Goal: Task Accomplishment & Management: Manage account settings

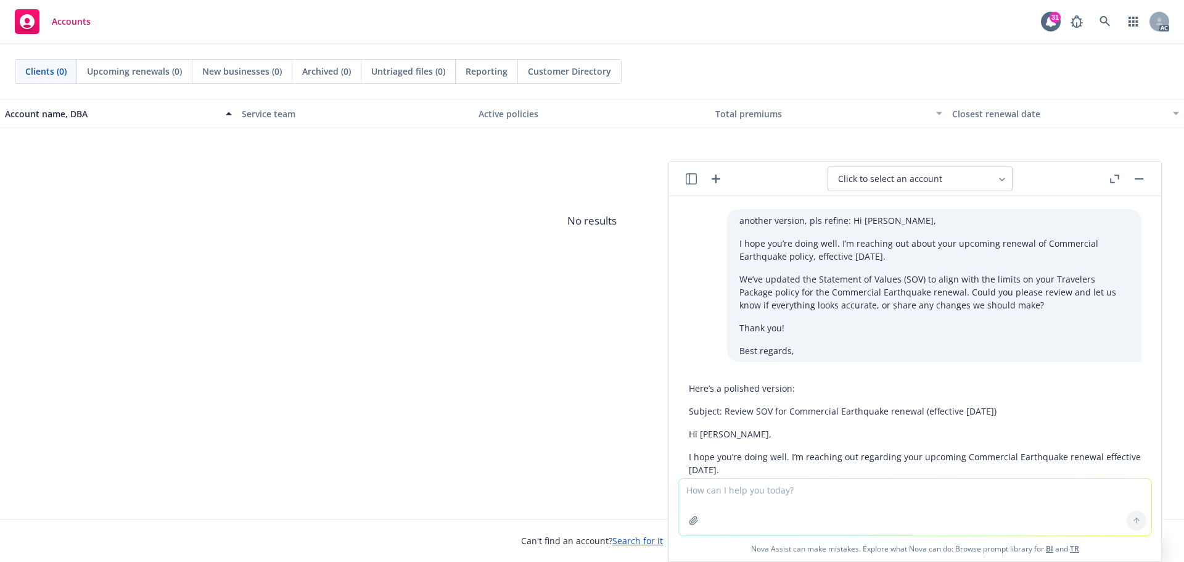
scroll to position [994, 0]
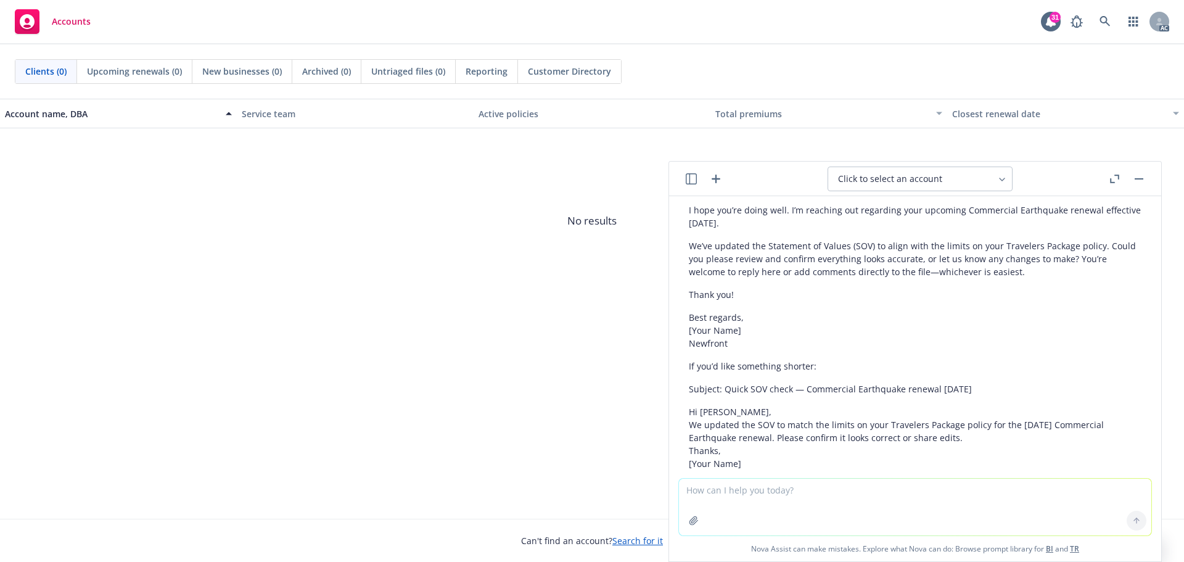
click at [779, 506] on textarea at bounding box center [915, 507] width 473 height 57
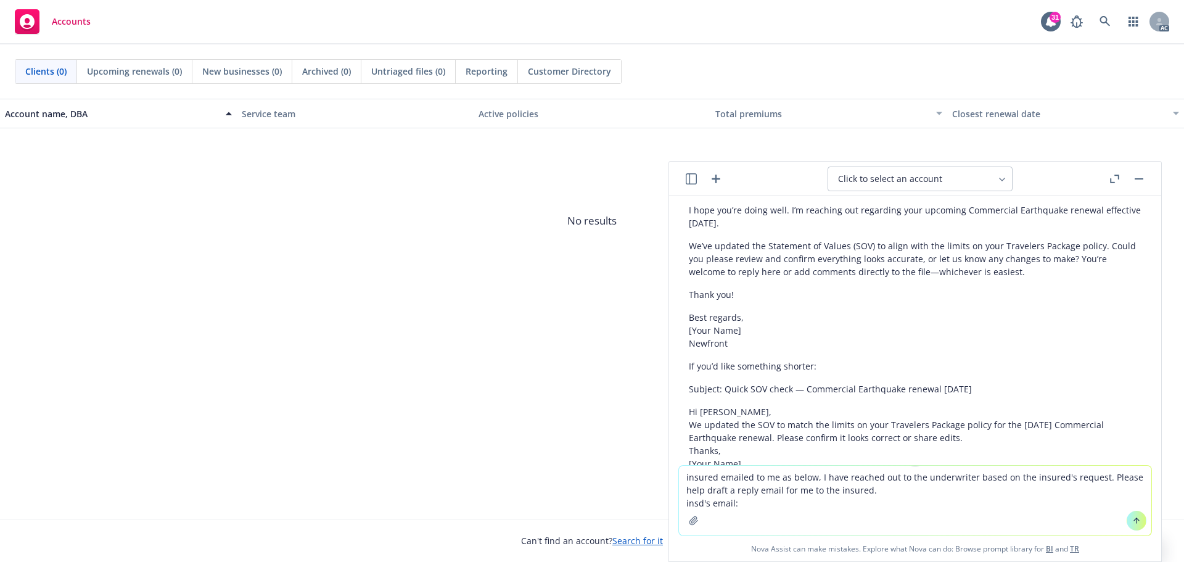
paste textarea "Hi [PERSON_NAME], I've completed and signed this form. Can you please go to mar…"
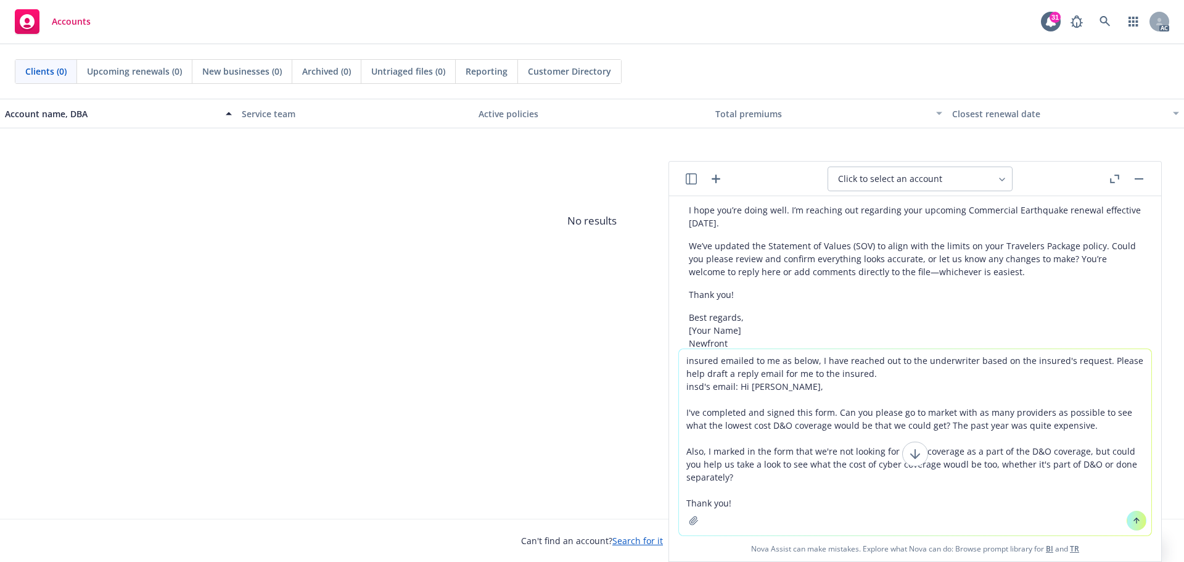
click at [893, 374] on textarea "insured emailed to me as below, I have reached out to the underwriter based on …" at bounding box center [915, 442] width 473 height 186
type textarea "insured emailed to me as below, I have reached out to the underwriter based on …"
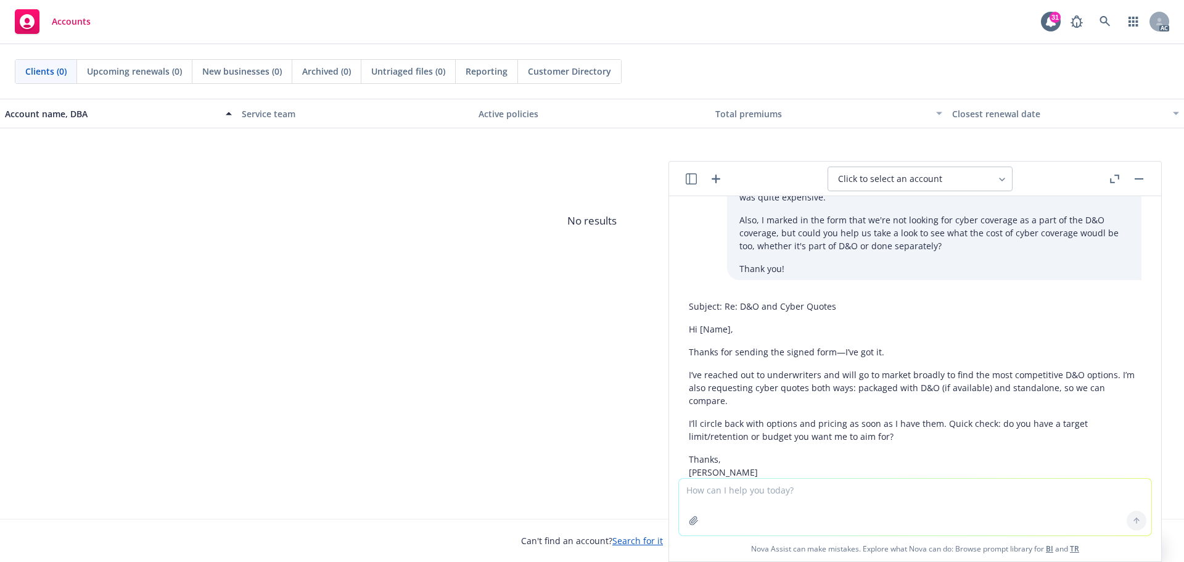
scroll to position [1478, 0]
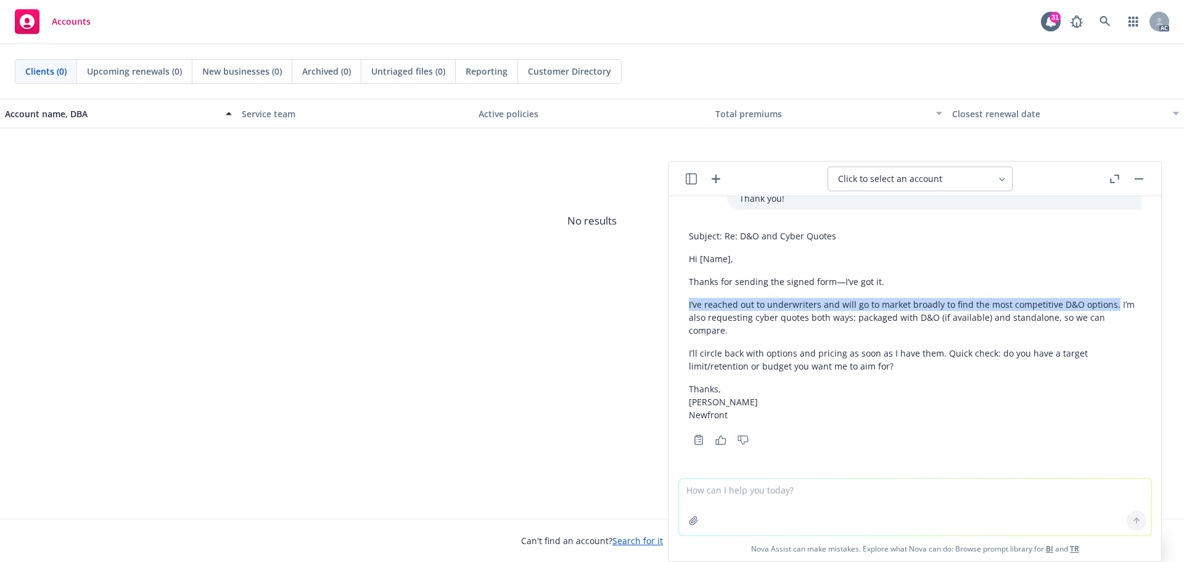
drag, startPoint x: 690, startPoint y: 303, endPoint x: 1121, endPoint y: 309, distance: 431.3
click at [1121, 309] on p "I’ve reached out to underwriters and will go to market broadly to find the most…" at bounding box center [915, 317] width 453 height 39
copy p "I’ve reached out to underwriters and will go to market broadly to find the most…"
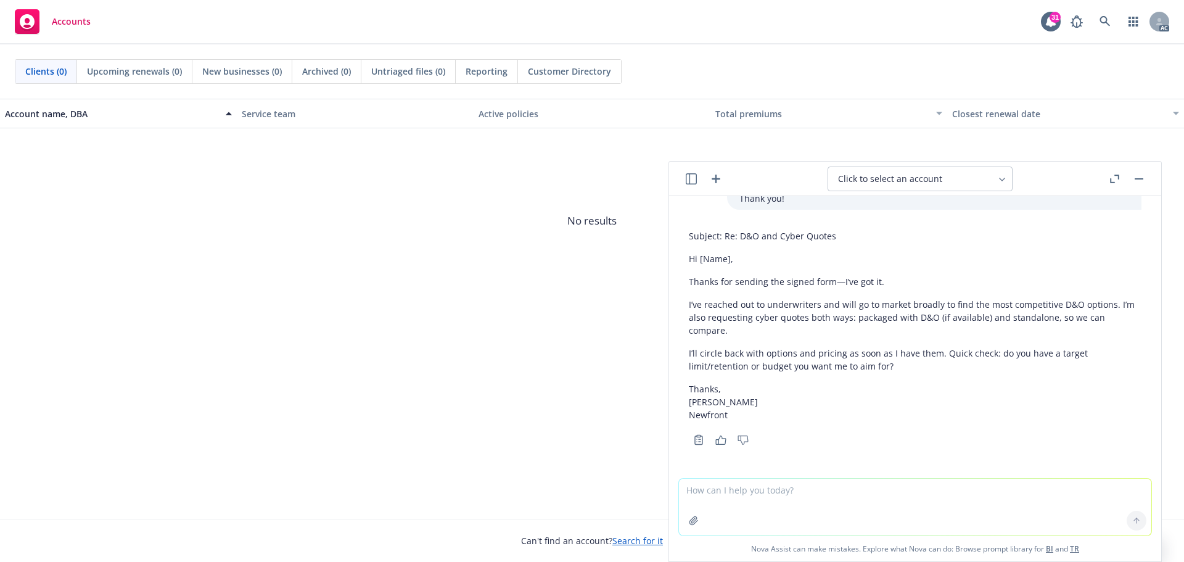
click at [695, 319] on p "I’ve reached out to underwriters and will go to market broadly to find the most…" at bounding box center [915, 317] width 453 height 39
drag, startPoint x: 690, startPoint y: 317, endPoint x: 792, endPoint y: 317, distance: 102.4
click at [792, 317] on p "I’ve reached out to underwriters and will go to market broadly to find the most…" at bounding box center [915, 317] width 453 height 39
copy p "I’m also requesting cyber"
click at [877, 327] on p "I’ve reached out to underwriters and will go to market broadly to find the most…" at bounding box center [915, 317] width 453 height 39
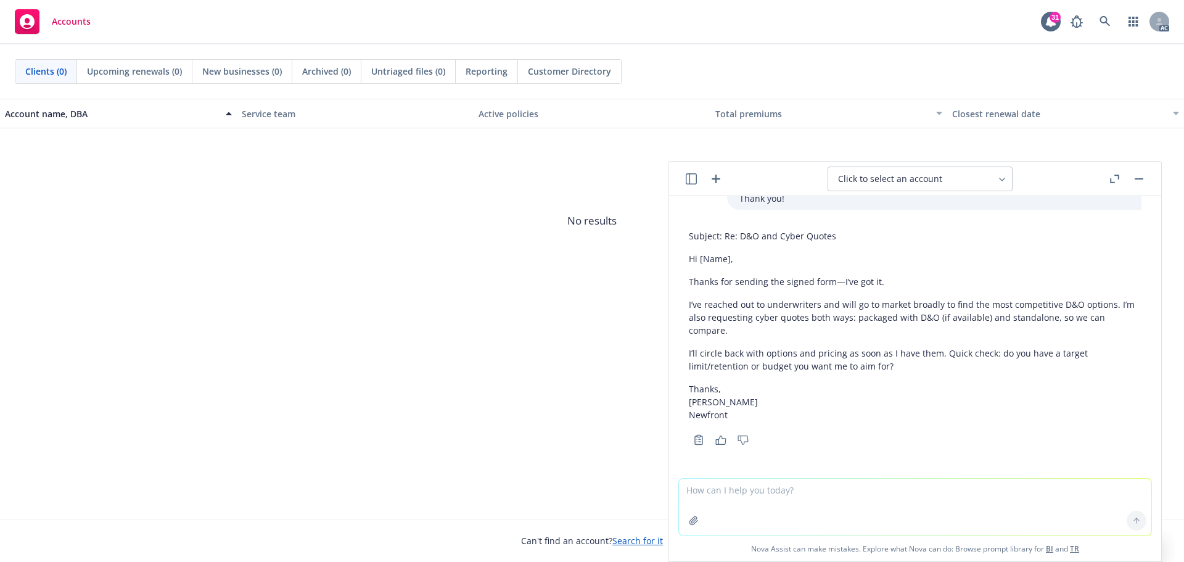
click at [834, 509] on textarea at bounding box center [915, 507] width 473 height 57
type textarea "a little too details, could you please revise it more generally"
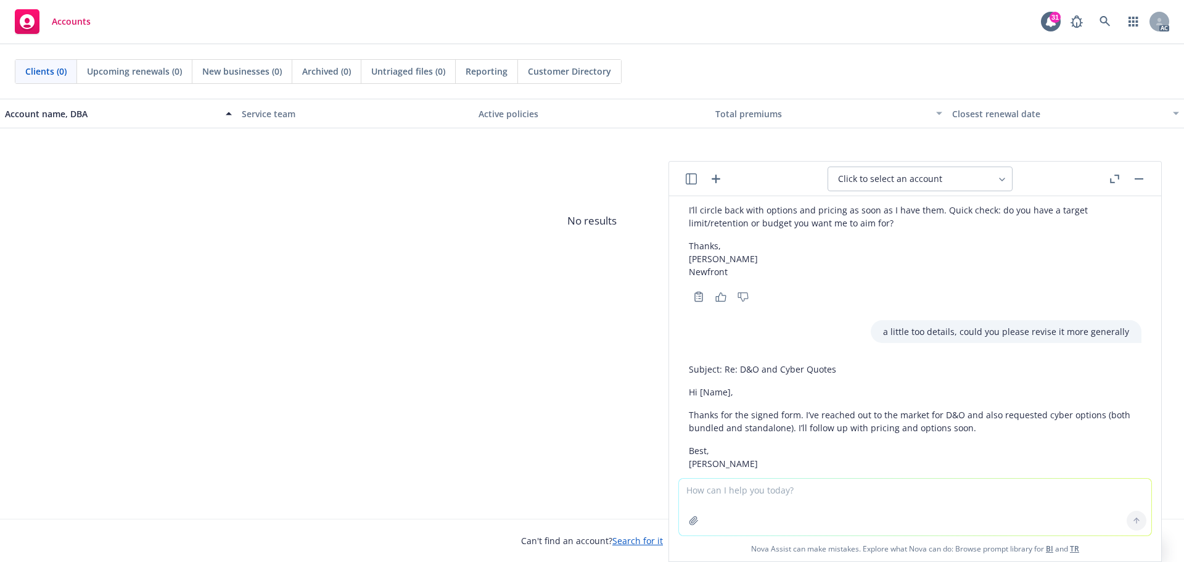
scroll to position [1423, 0]
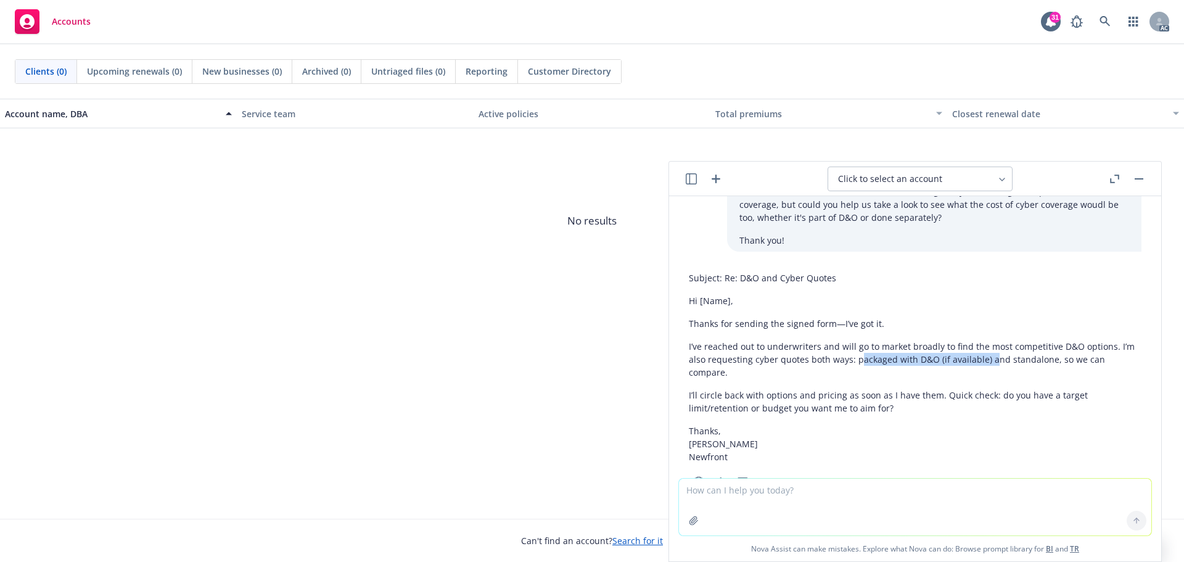
drag, startPoint x: 870, startPoint y: 373, endPoint x: 1006, endPoint y: 373, distance: 135.7
click at [1006, 373] on p "I’ve reached out to underwriters and will go to market broadly to find the most…" at bounding box center [915, 359] width 453 height 39
click at [925, 379] on p "I’ve reached out to underwriters and will go to market broadly to find the most…" at bounding box center [915, 359] width 453 height 39
drag, startPoint x: 867, startPoint y: 374, endPoint x: 1062, endPoint y: 369, distance: 195.6
click at [1062, 369] on p "I’ve reached out to underwriters and will go to market broadly to find the most…" at bounding box center [915, 359] width 453 height 39
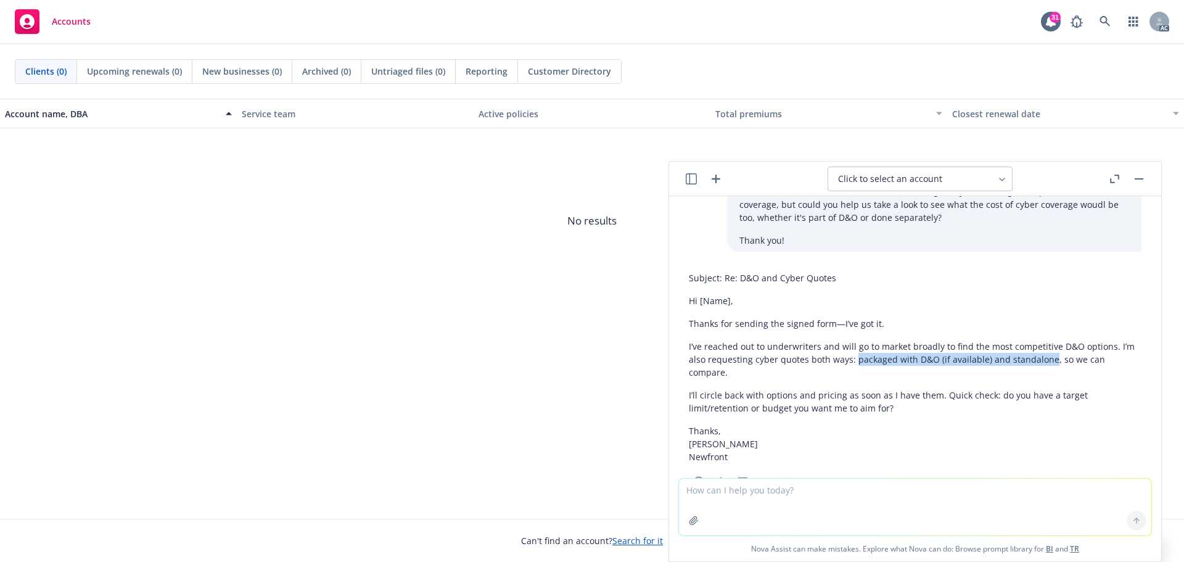
click at [909, 375] on p "I’ve reached out to underwriters and will go to market broadly to find the most…" at bounding box center [915, 359] width 453 height 39
click at [780, 403] on p "I’ll circle back with options and pricing as soon as I have them. Quick check: …" at bounding box center [915, 402] width 453 height 26
drag, startPoint x: 700, startPoint y: 407, endPoint x: 840, endPoint y: 408, distance: 140.0
click at [840, 408] on p "I’ll circle back with options and pricing as soon as I have them. Quick check: …" at bounding box center [915, 402] width 453 height 26
copy p "circle back with options and pricing"
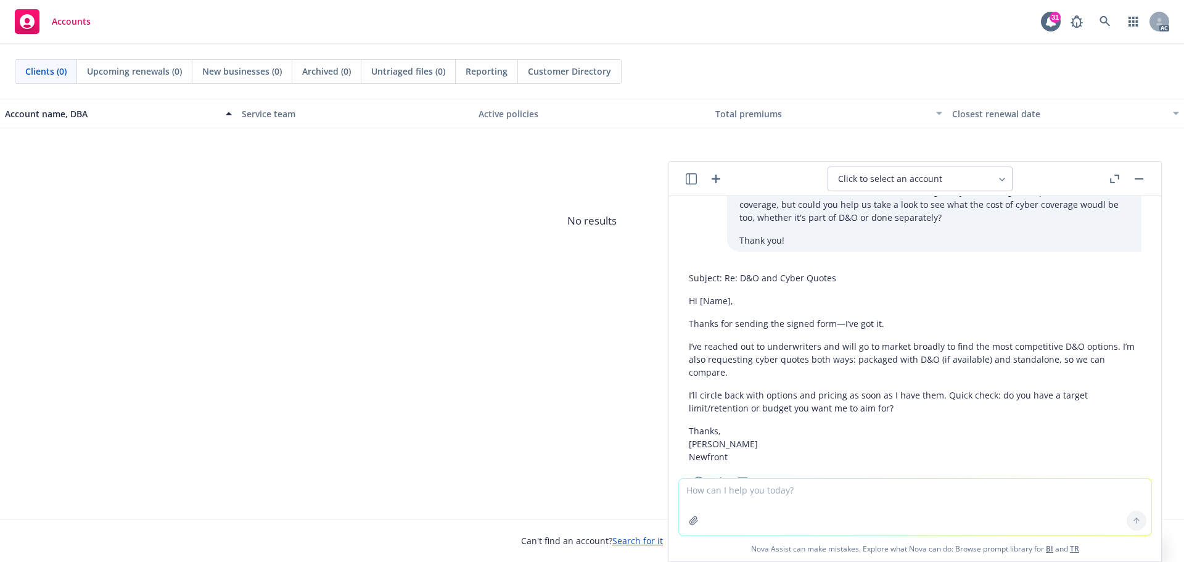
click at [867, 405] on p "I’ll circle back with options and pricing as soon as I have them. Quick check: …" at bounding box center [915, 402] width 453 height 26
drag, startPoint x: 844, startPoint y: 411, endPoint x: 935, endPoint y: 411, distance: 90.7
click at [935, 411] on p "I’ll circle back with options and pricing as soon as I have them. Quick check: …" at bounding box center [915, 402] width 453 height 26
copy p "as soon as I have them"
click at [878, 490] on textarea at bounding box center [915, 507] width 473 height 57
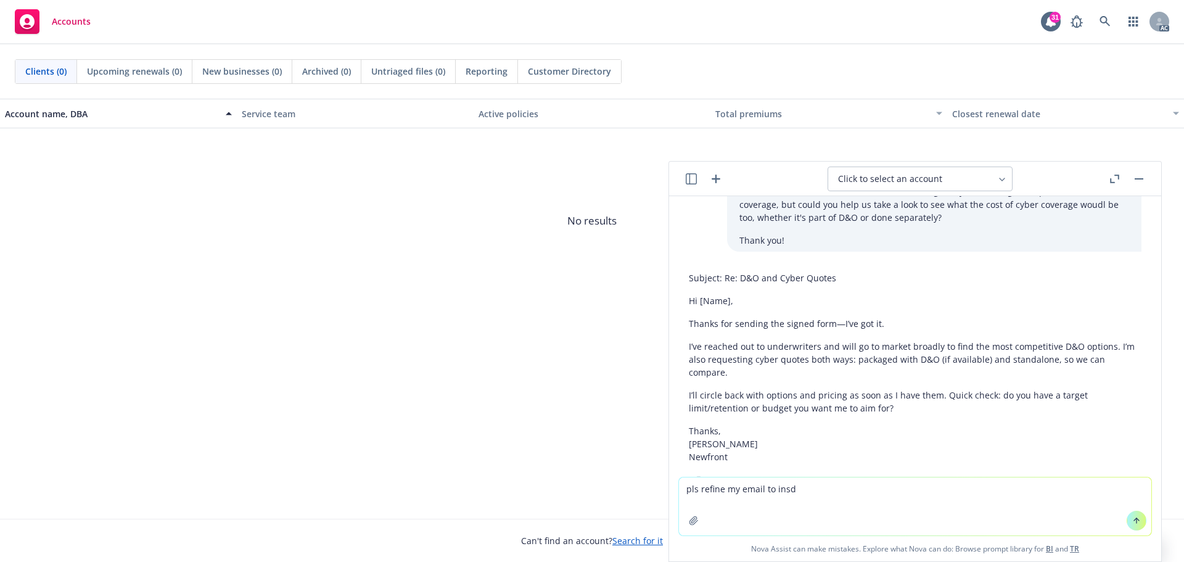
type textarea "pls refine my email to insd："
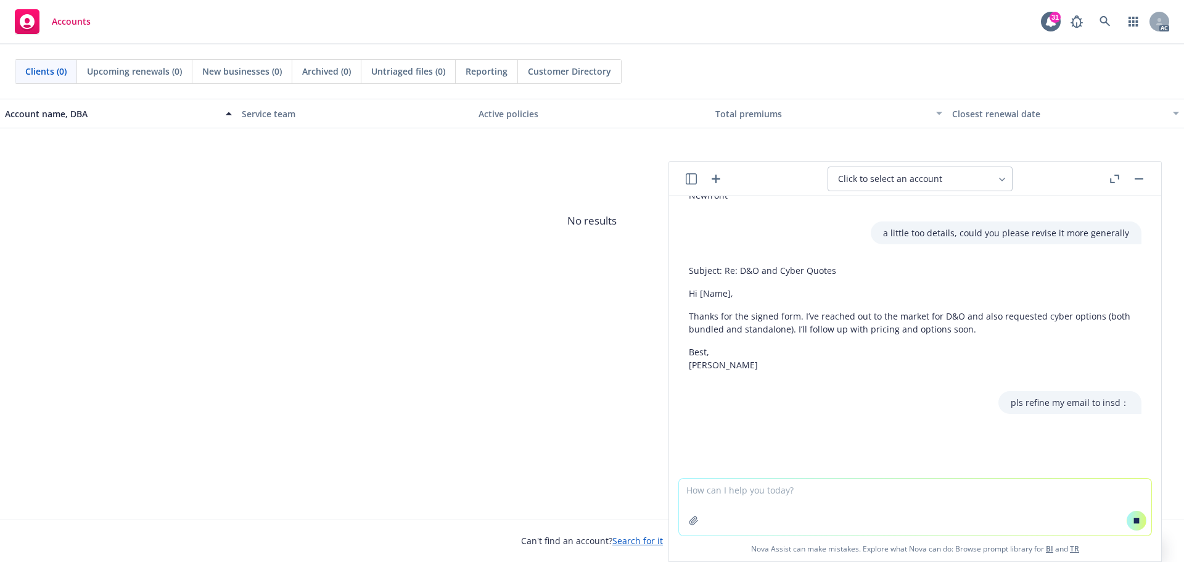
paste textarea "Hi Ray, Thank you for completing and signing application! I’ve reached out to u…"
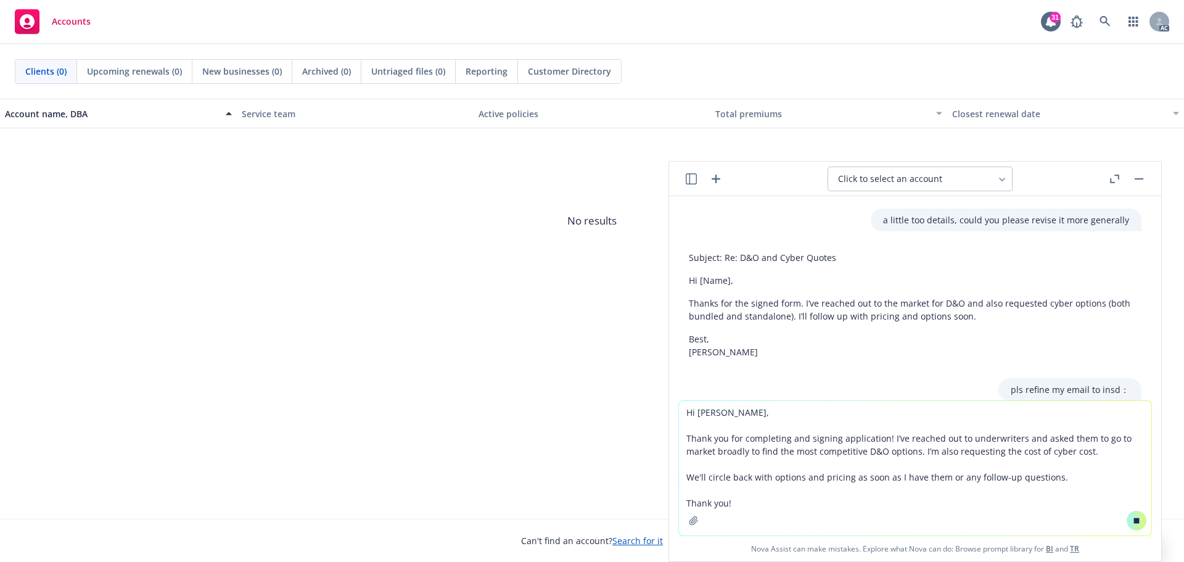
scroll to position [1661, 0]
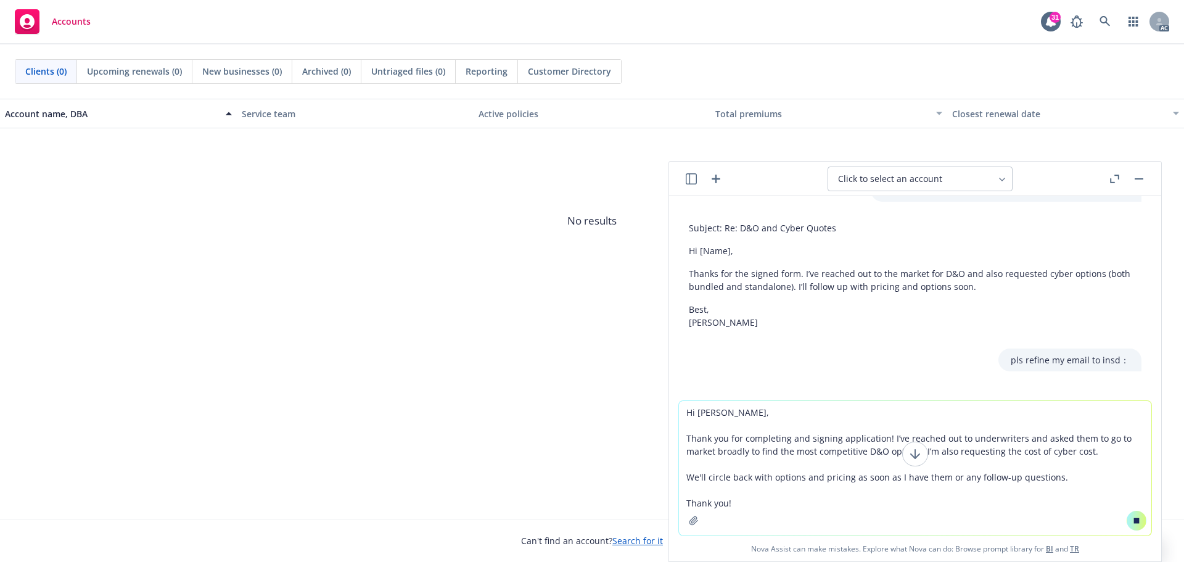
type textarea "Hi Ray, Thank you for completing and signing application! I’ve reached out to u…"
click at [1135, 518] on icon at bounding box center [1137, 520] width 9 height 9
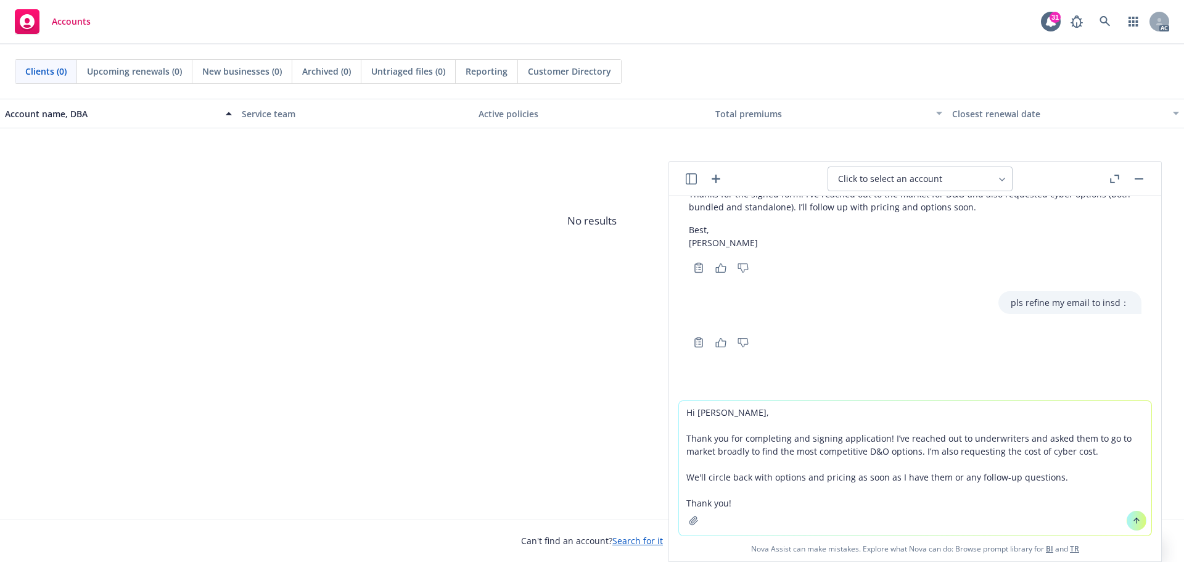
scroll to position [1842, 0]
click at [701, 344] on icon "Copy to clipboard" at bounding box center [698, 342] width 11 height 11
click at [1133, 527] on button at bounding box center [1137, 521] width 20 height 20
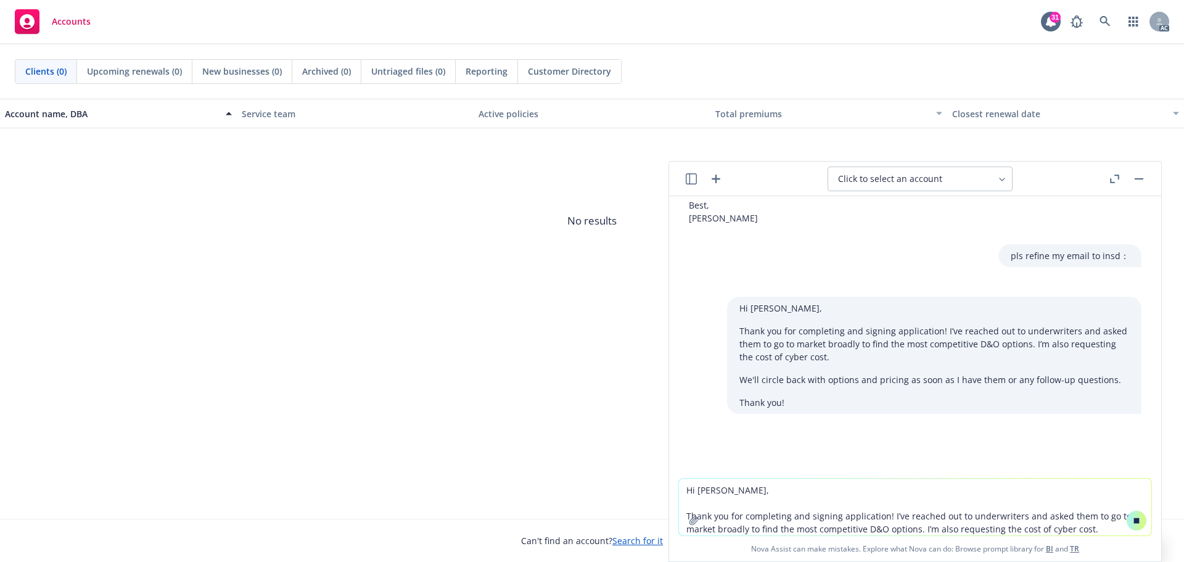
scroll to position [1655, 0]
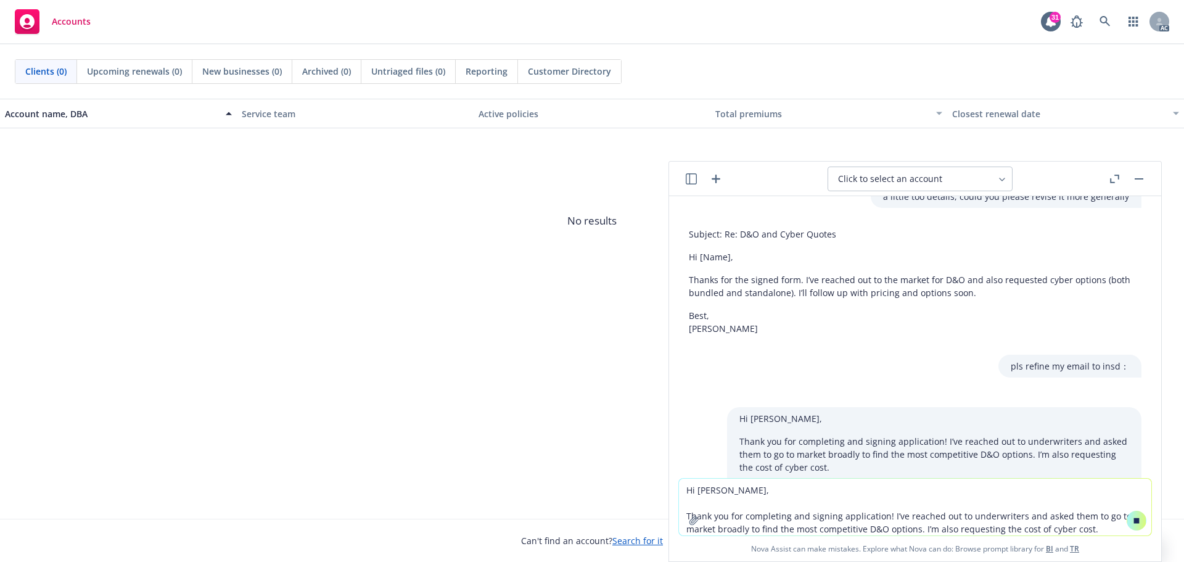
click at [707, 263] on p "Hi [Name]," at bounding box center [915, 256] width 453 height 13
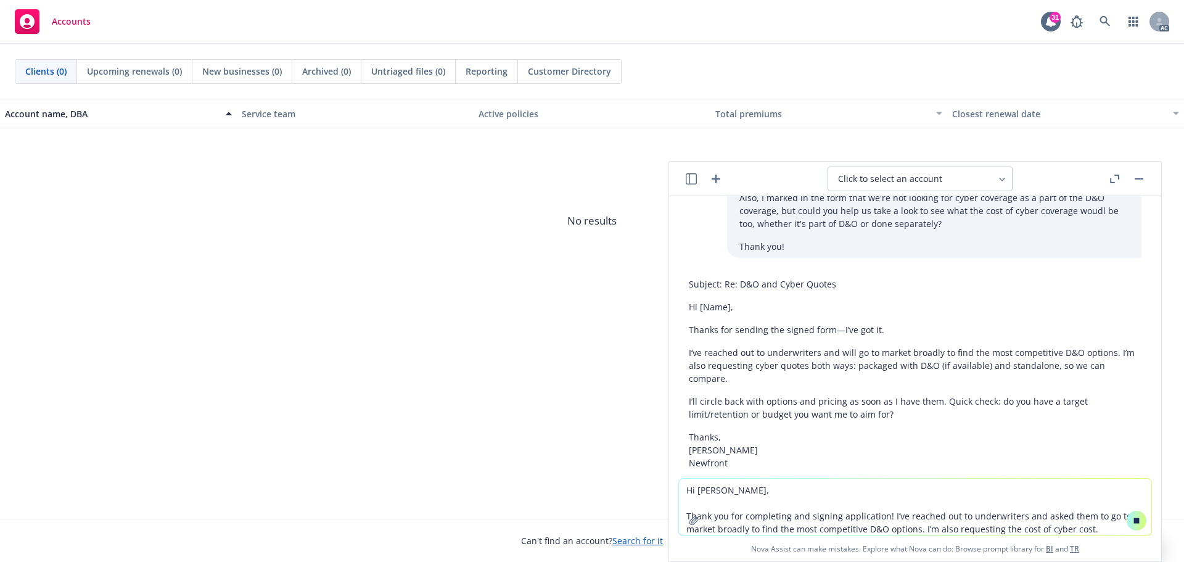
scroll to position [1346, 0]
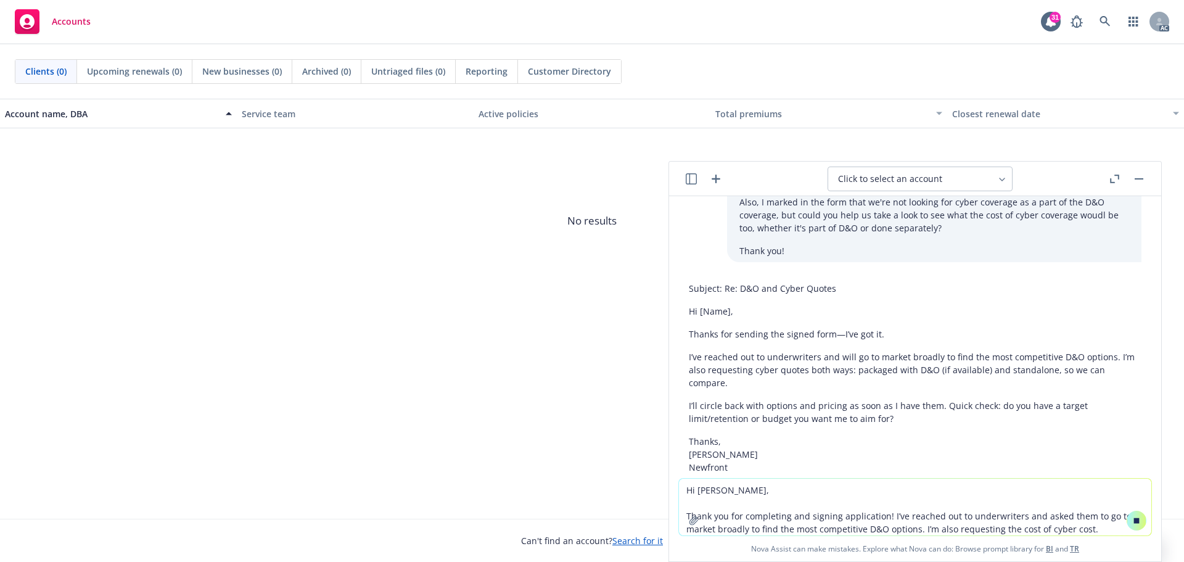
click at [722, 295] on p "Subject: Re: D&O and Cyber Quotes" at bounding box center [915, 288] width 453 height 13
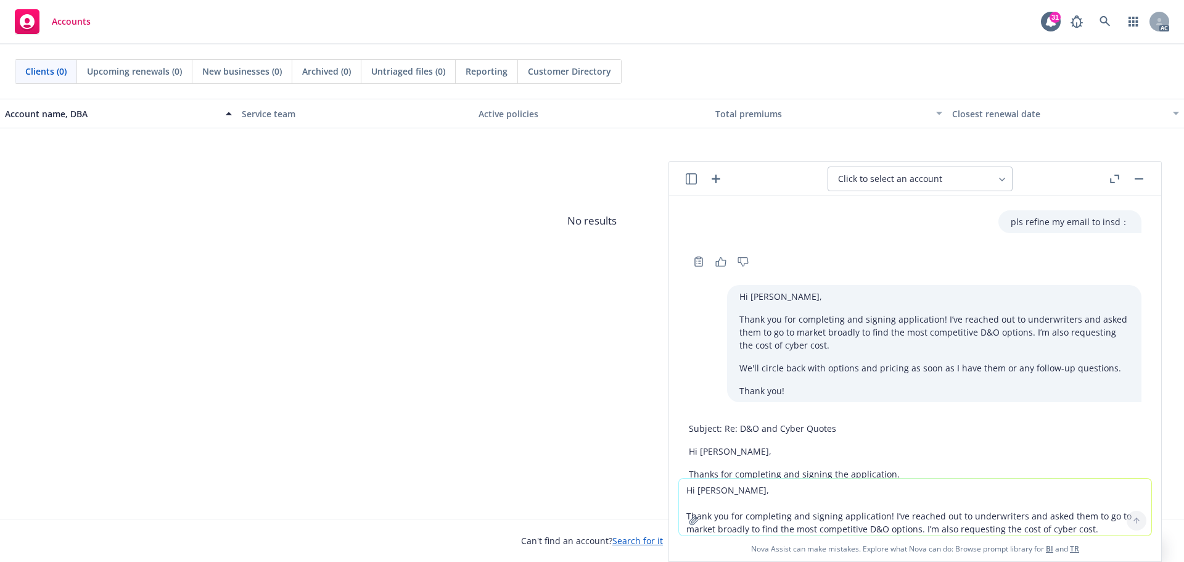
scroll to position [1943, 0]
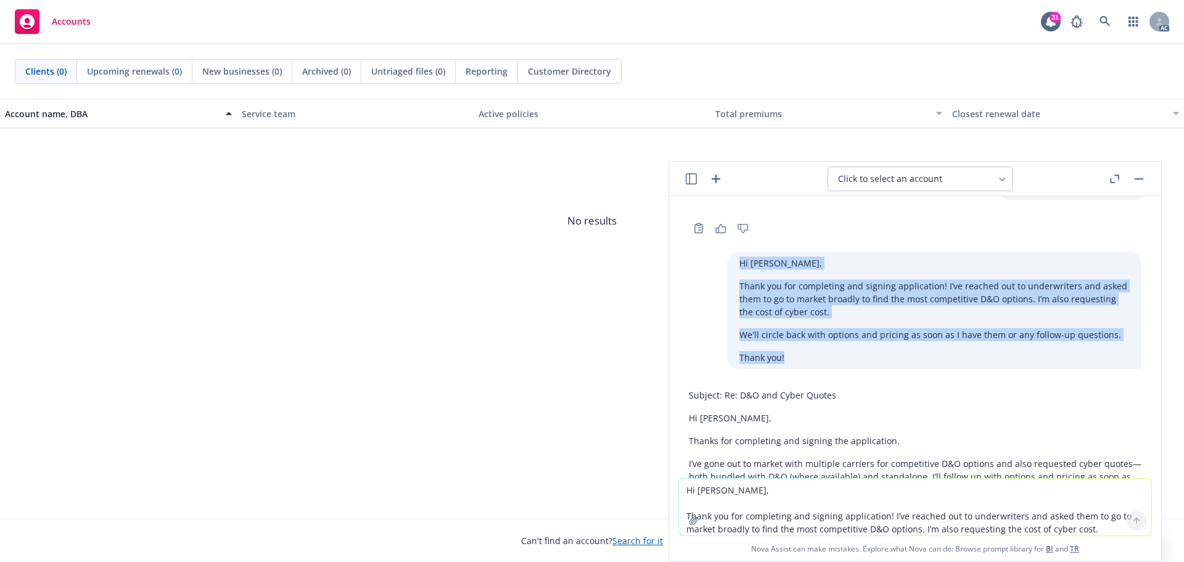
drag, startPoint x: 767, startPoint y: 374, endPoint x: 721, endPoint y: 276, distance: 108.5
click at [727, 276] on div "Hi Ray, Thank you for completing and signing application! I’ve reached out to u…" at bounding box center [934, 310] width 415 height 117
copy div "Hi Ray, Thank you for completing and signing application! I’ve reached out to u…"
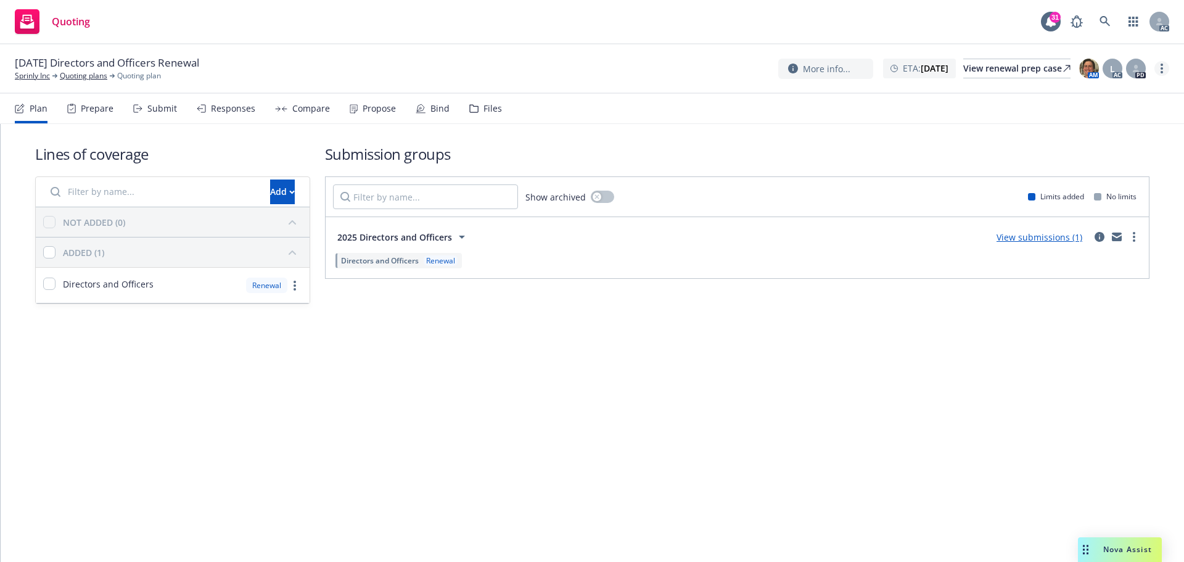
click at [1162, 72] on circle "more" at bounding box center [1162, 72] width 2 height 2
click at [1116, 96] on link "Copy logging email" at bounding box center [1100, 93] width 138 height 25
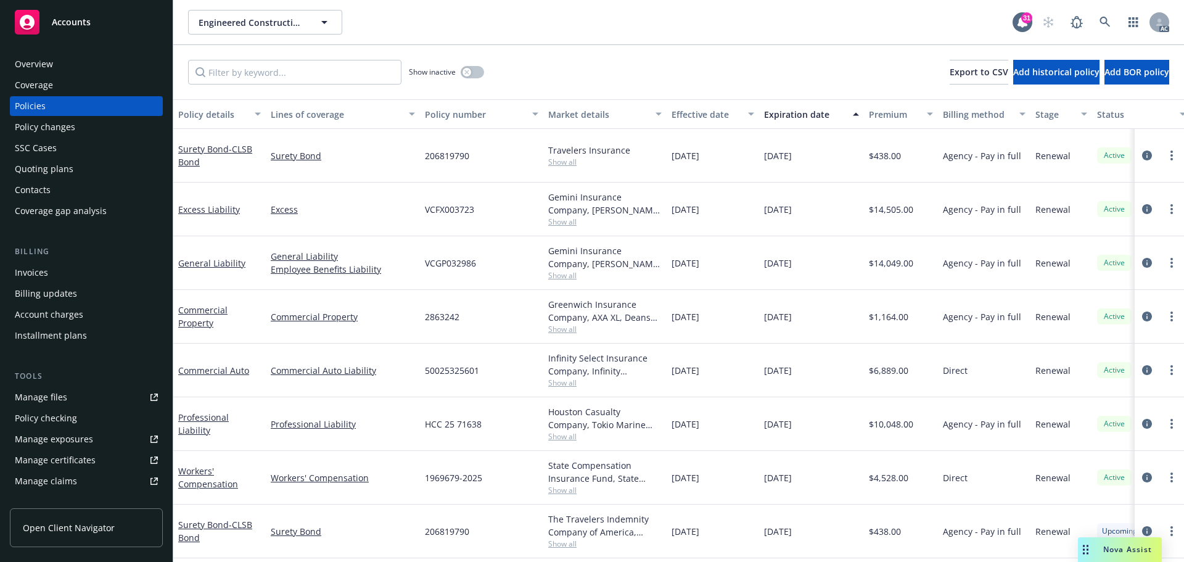
scroll to position [6, 0]
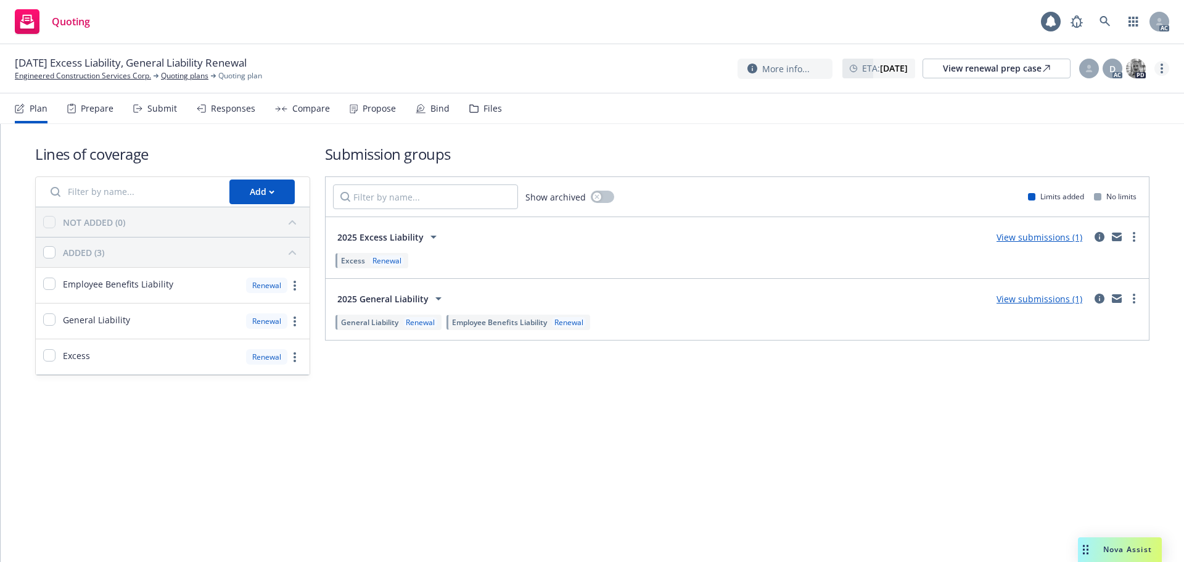
click at [1166, 68] on link "more" at bounding box center [1162, 68] width 15 height 15
click at [1114, 96] on link "Copy logging email" at bounding box center [1100, 93] width 138 height 25
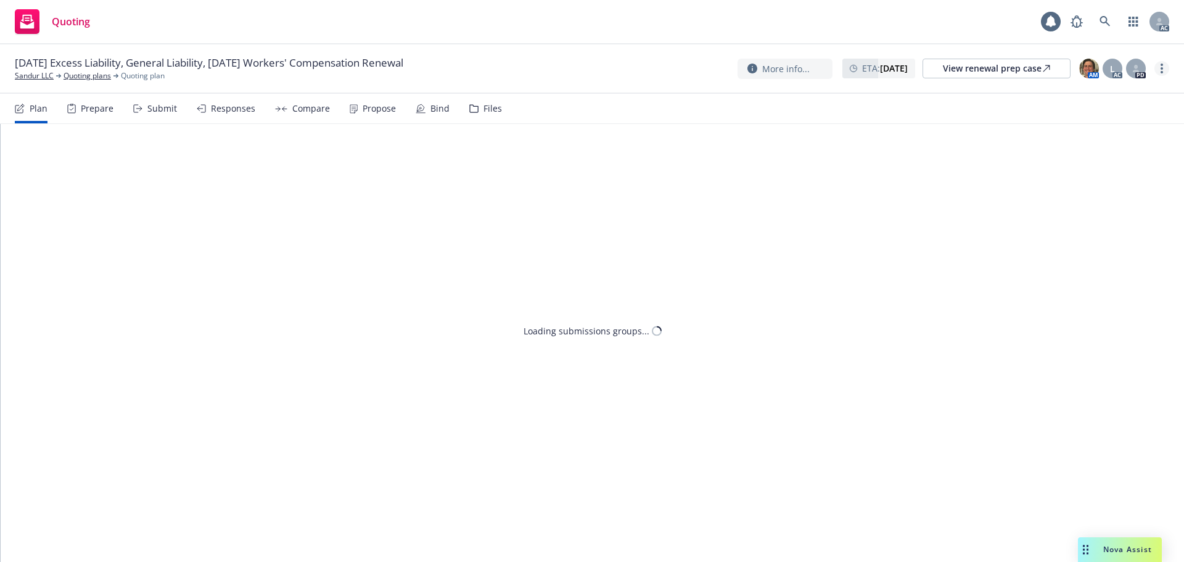
click at [1164, 68] on link "more" at bounding box center [1162, 68] width 15 height 15
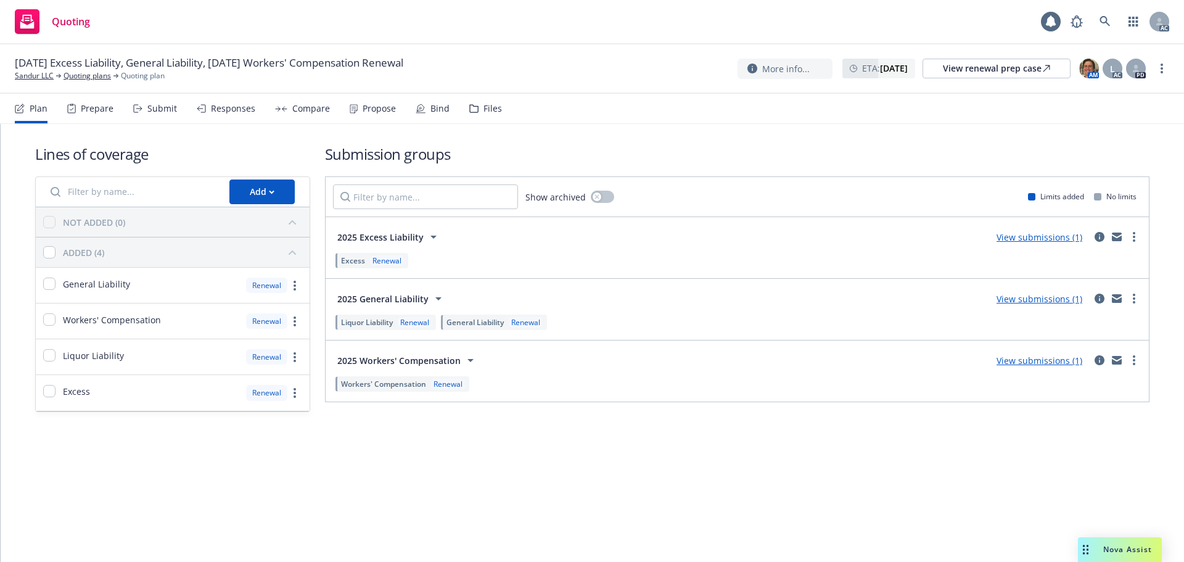
click at [1104, 99] on link "Copy logging email" at bounding box center [1100, 93] width 138 height 25
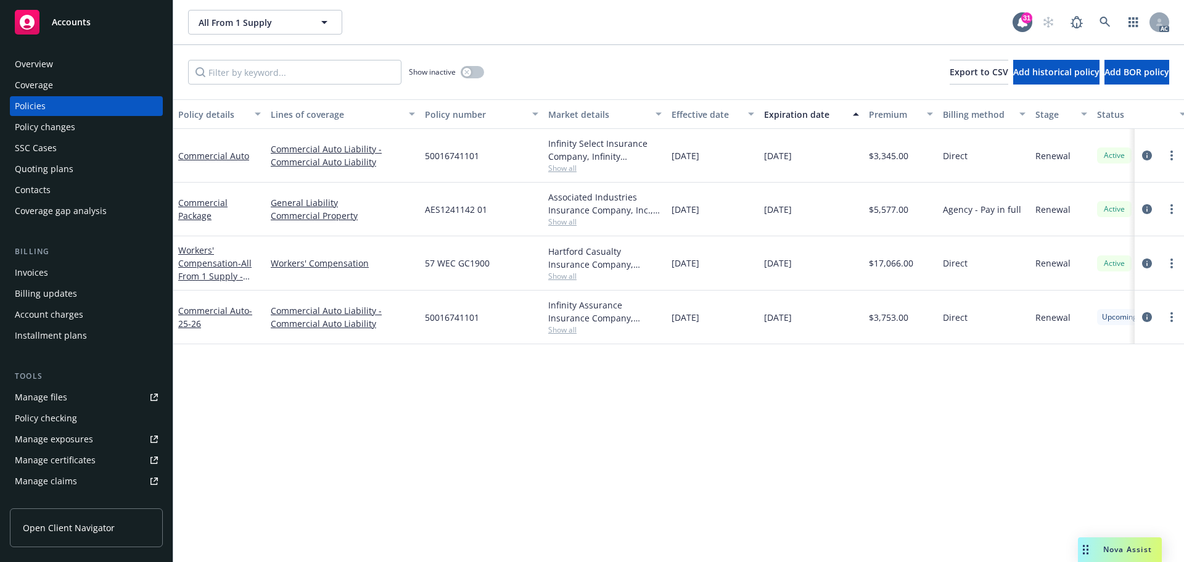
click at [560, 220] on span "Show all" at bounding box center [605, 222] width 114 height 10
drag, startPoint x: 362, startPoint y: 408, endPoint x: 307, endPoint y: 312, distance: 110.5
click at [362, 408] on div "Policy details Lines of coverage Policy number Market details Effective date Ex…" at bounding box center [678, 330] width 1011 height 463
click at [475, 73] on button "button" at bounding box center [472, 72] width 23 height 12
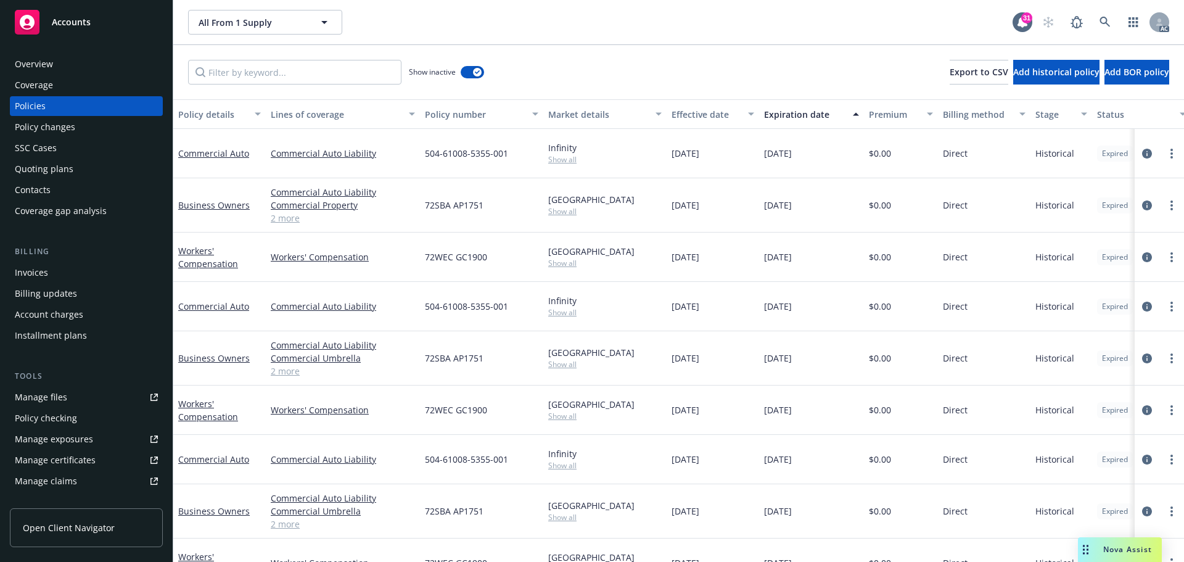
click at [802, 117] on div "Expiration date" at bounding box center [804, 114] width 81 height 13
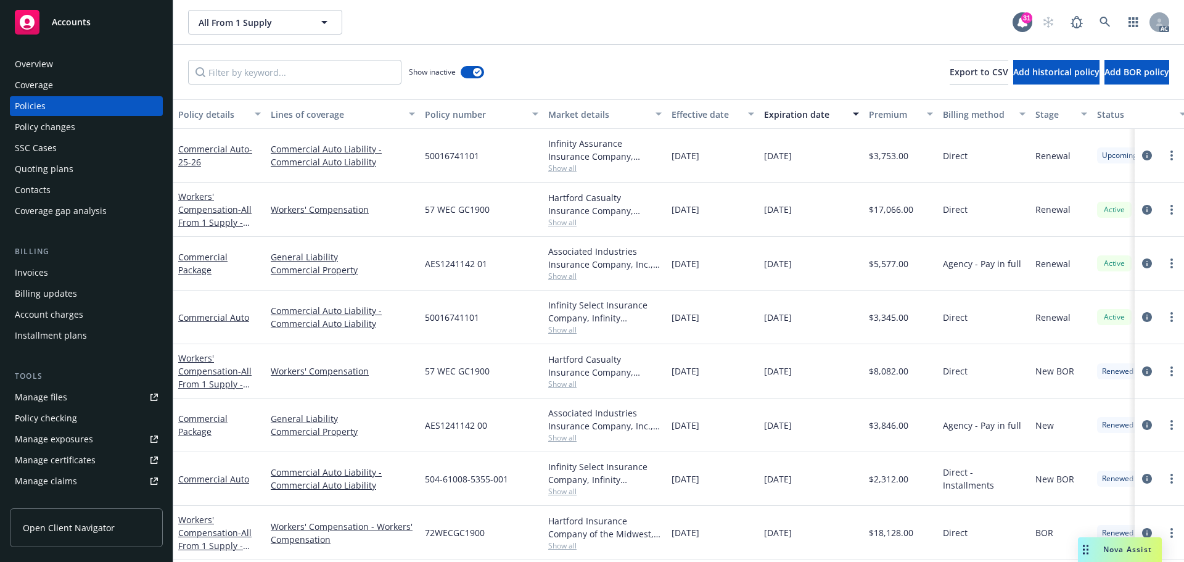
click at [811, 115] on div "Expiration date" at bounding box center [804, 114] width 81 height 13
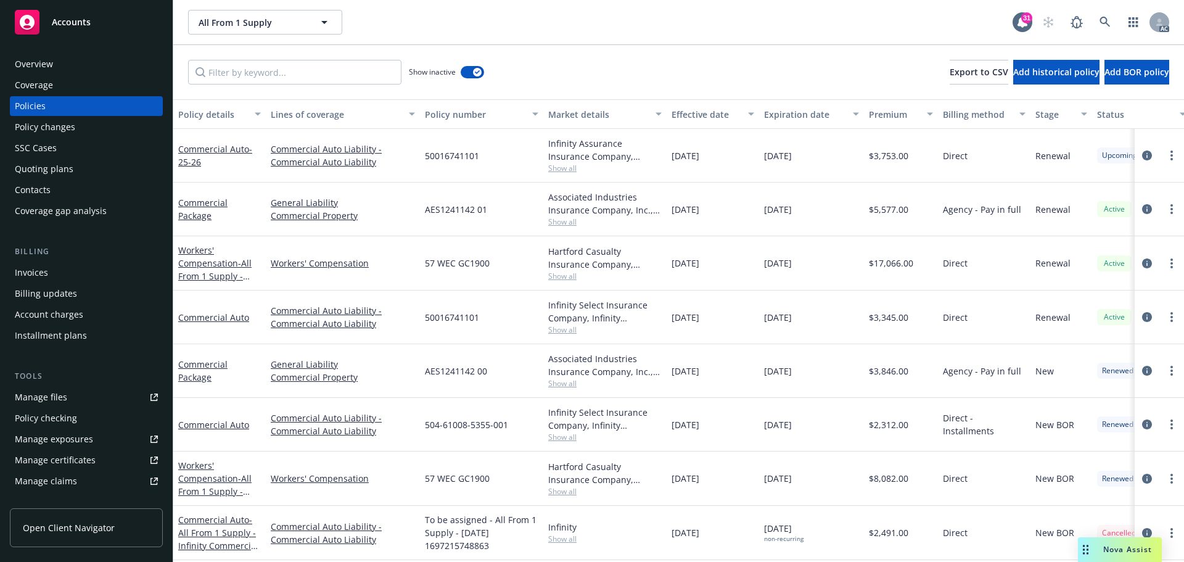
click at [811, 115] on div "Expiration date" at bounding box center [804, 114] width 81 height 13
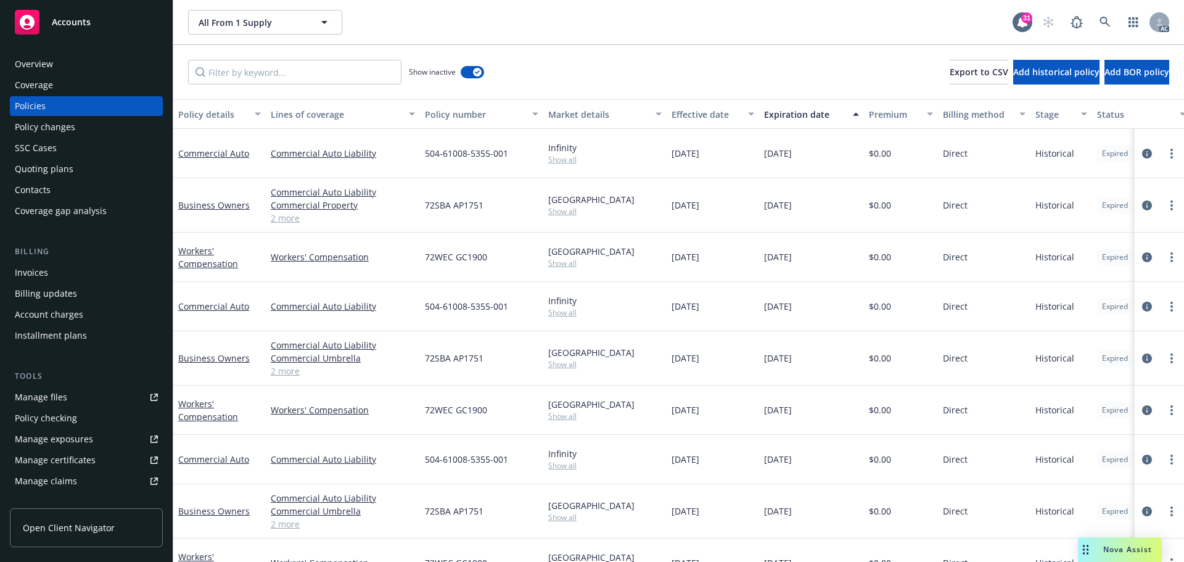
click at [811, 115] on div "Expiration date" at bounding box center [804, 114] width 81 height 13
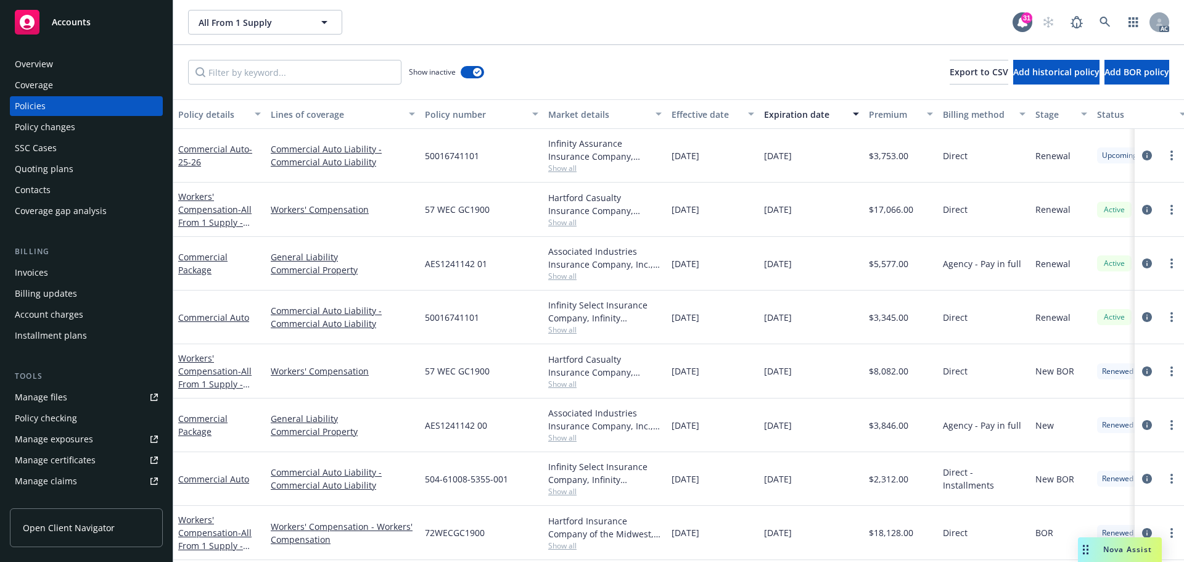
click at [573, 281] on span "Show all" at bounding box center [605, 276] width 114 height 10
click at [709, 280] on div "[DATE]" at bounding box center [713, 264] width 93 height 54
click at [561, 440] on span "Show all" at bounding box center [605, 437] width 114 height 10
click at [732, 435] on div "[DATE]" at bounding box center [713, 426] width 93 height 54
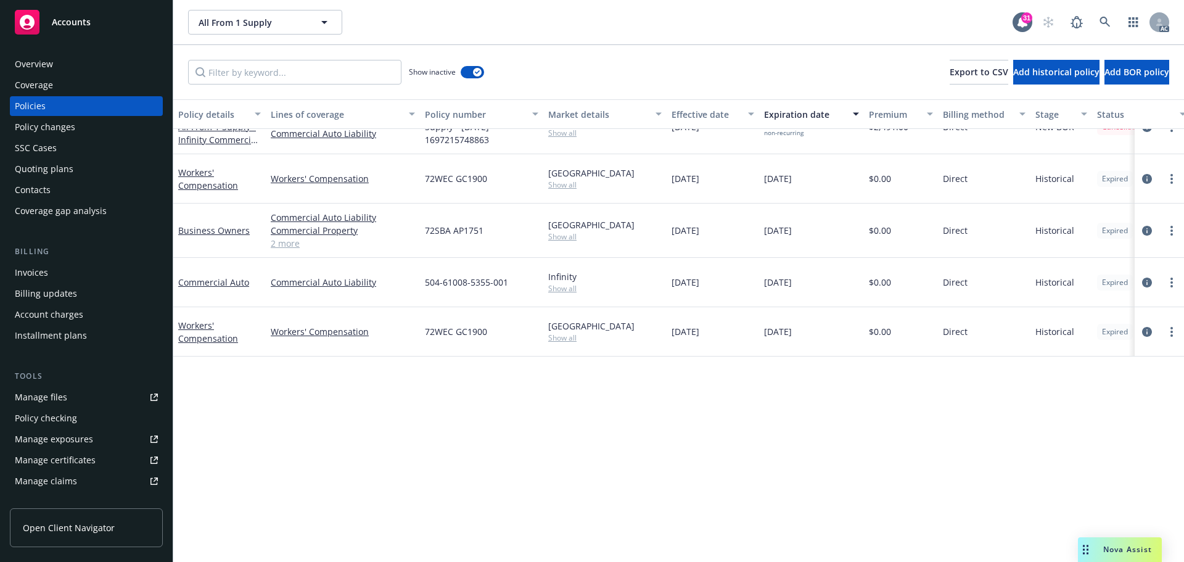
scroll to position [185, 0]
